Goal: Navigation & Orientation: Find specific page/section

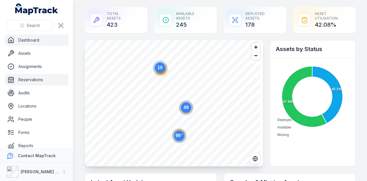
click at [35, 84] on link "Reservations" at bounding box center [37, 79] width 64 height 11
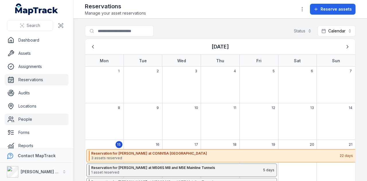
scroll to position [32, 0]
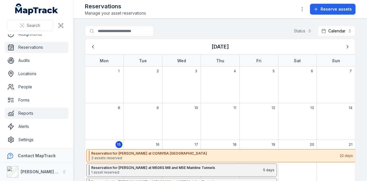
click at [44, 114] on link "Reports" at bounding box center [37, 113] width 64 height 11
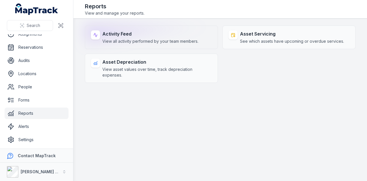
click at [160, 43] on span "View all activity performed by your team members." at bounding box center [150, 41] width 96 height 6
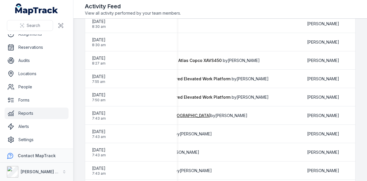
scroll to position [818, 0]
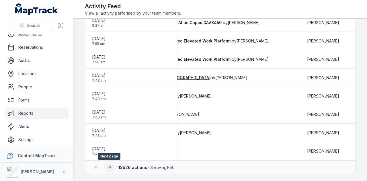
click at [106, 167] on button at bounding box center [109, 167] width 11 height 11
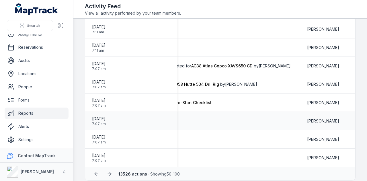
scroll to position [818, 0]
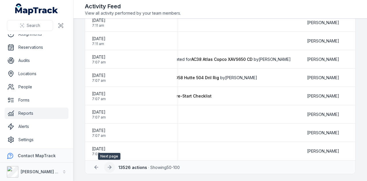
click at [108, 168] on icon at bounding box center [110, 167] width 6 height 6
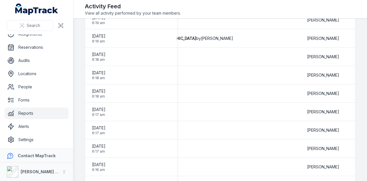
scroll to position [818, 0]
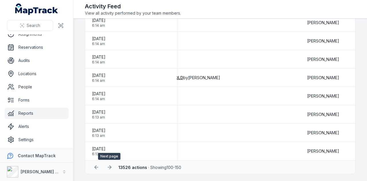
click at [111, 170] on icon at bounding box center [110, 167] width 6 height 6
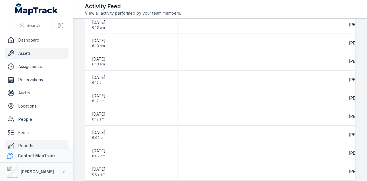
click at [36, 51] on link "Assets" at bounding box center [37, 53] width 64 height 11
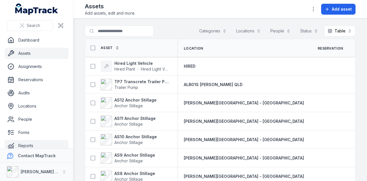
scroll to position [32, 0]
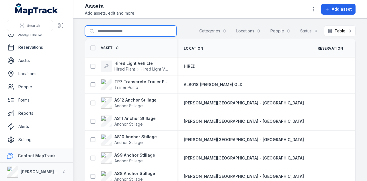
click at [144, 27] on input "Search for assets" at bounding box center [131, 31] width 92 height 11
type input "***"
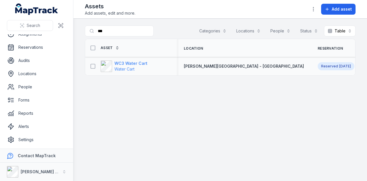
click at [133, 61] on strong "WC3 Water Cart" at bounding box center [131, 64] width 33 height 6
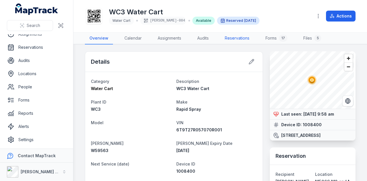
click at [241, 38] on link "Reservations" at bounding box center [237, 38] width 34 height 12
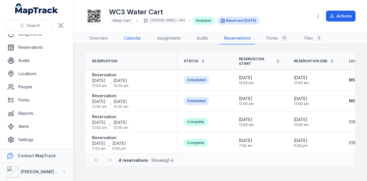
click at [136, 40] on link "Calendar" at bounding box center [132, 38] width 26 height 12
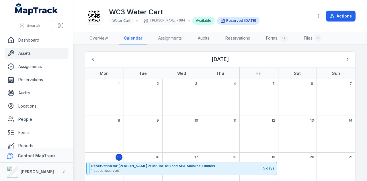
click at [19, 53] on link "Assets" at bounding box center [37, 53] width 64 height 11
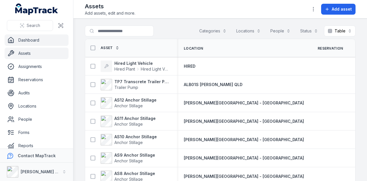
click at [43, 41] on link "Dashboard" at bounding box center [37, 39] width 64 height 11
